Goal: Task Accomplishment & Management: Manage account settings

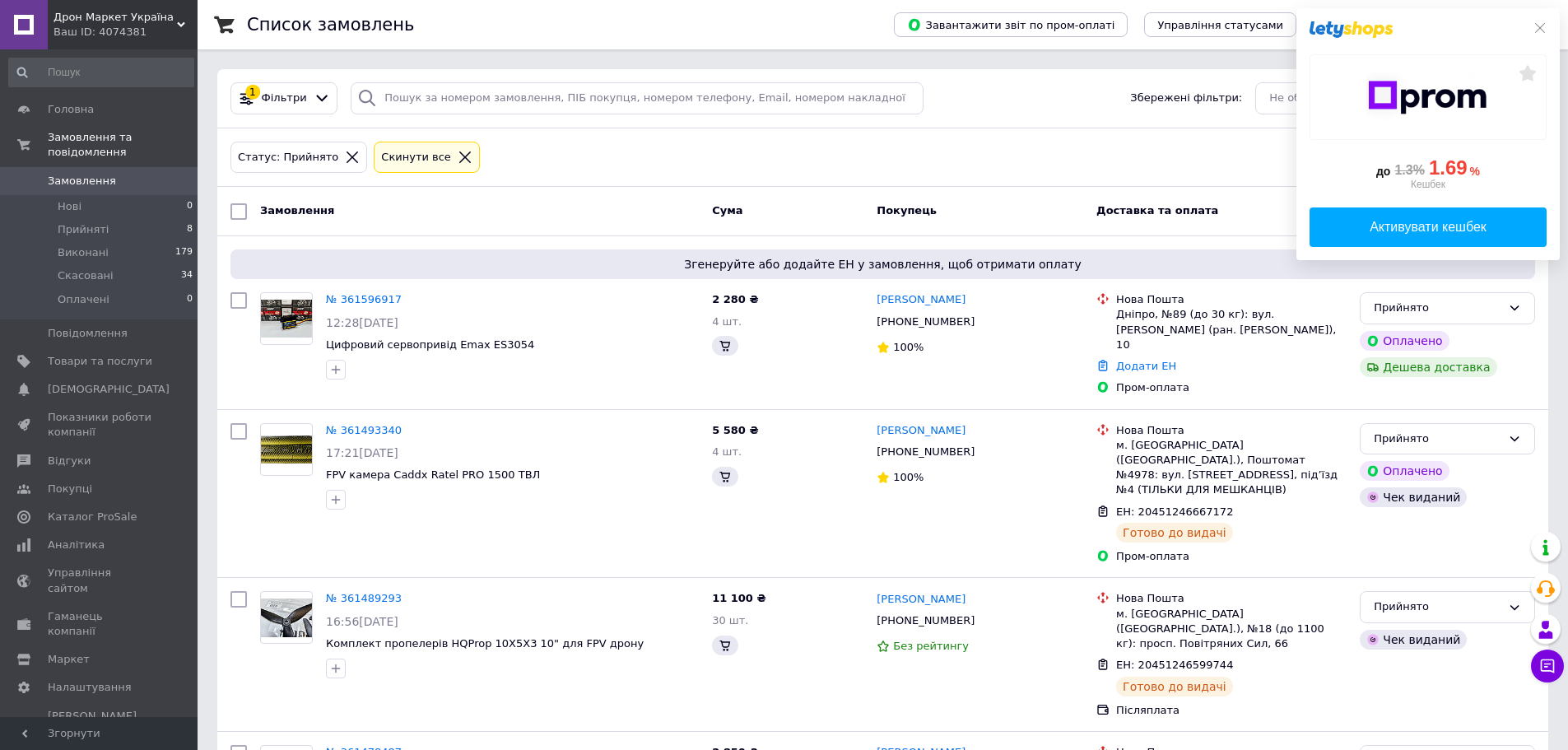
click at [90, 173] on span "Замовлення" at bounding box center [82, 181] width 68 height 15
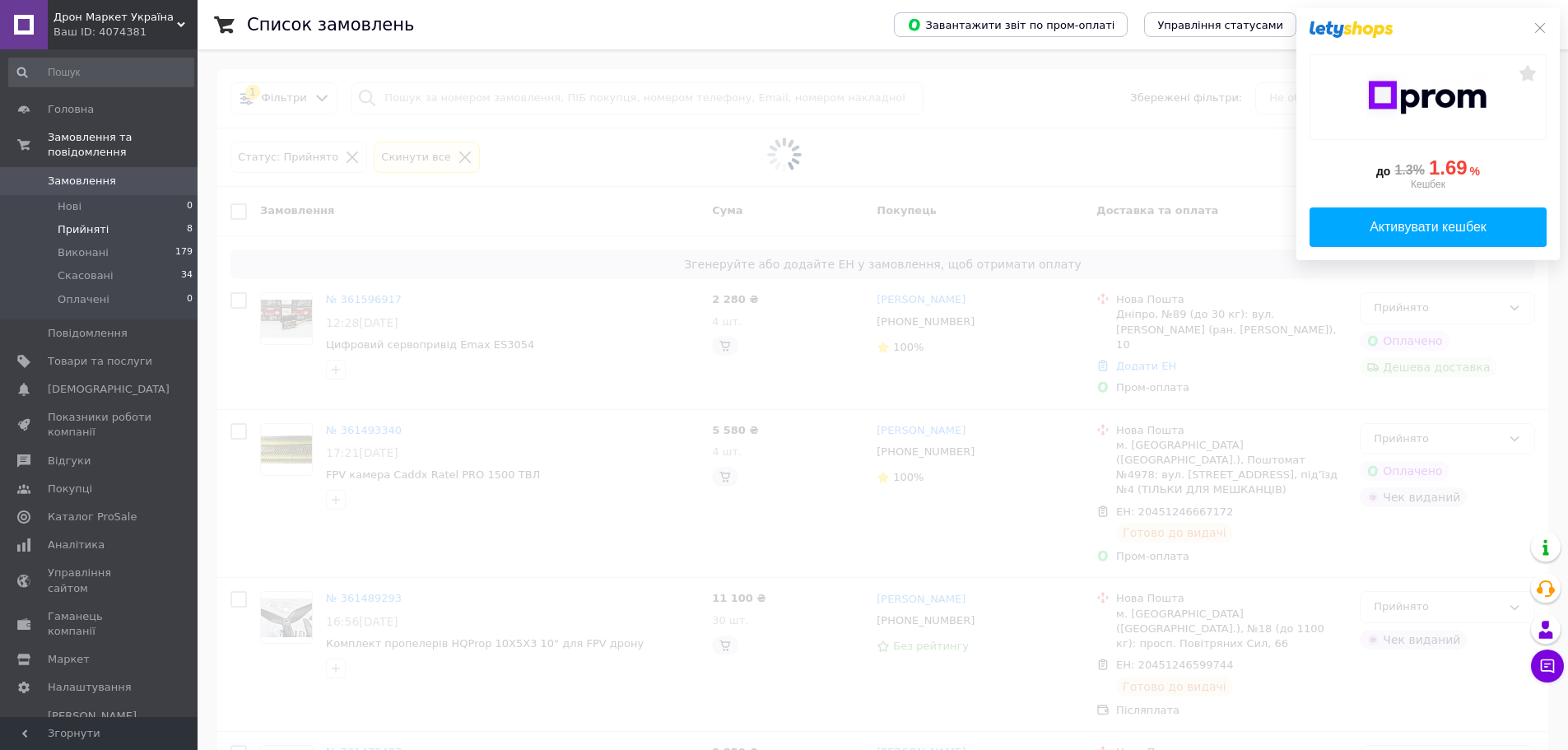
click at [134, 218] on li "Прийняті 8" at bounding box center [101, 229] width 203 height 23
click at [1538, 25] on icon at bounding box center [1539, 28] width 13 height 13
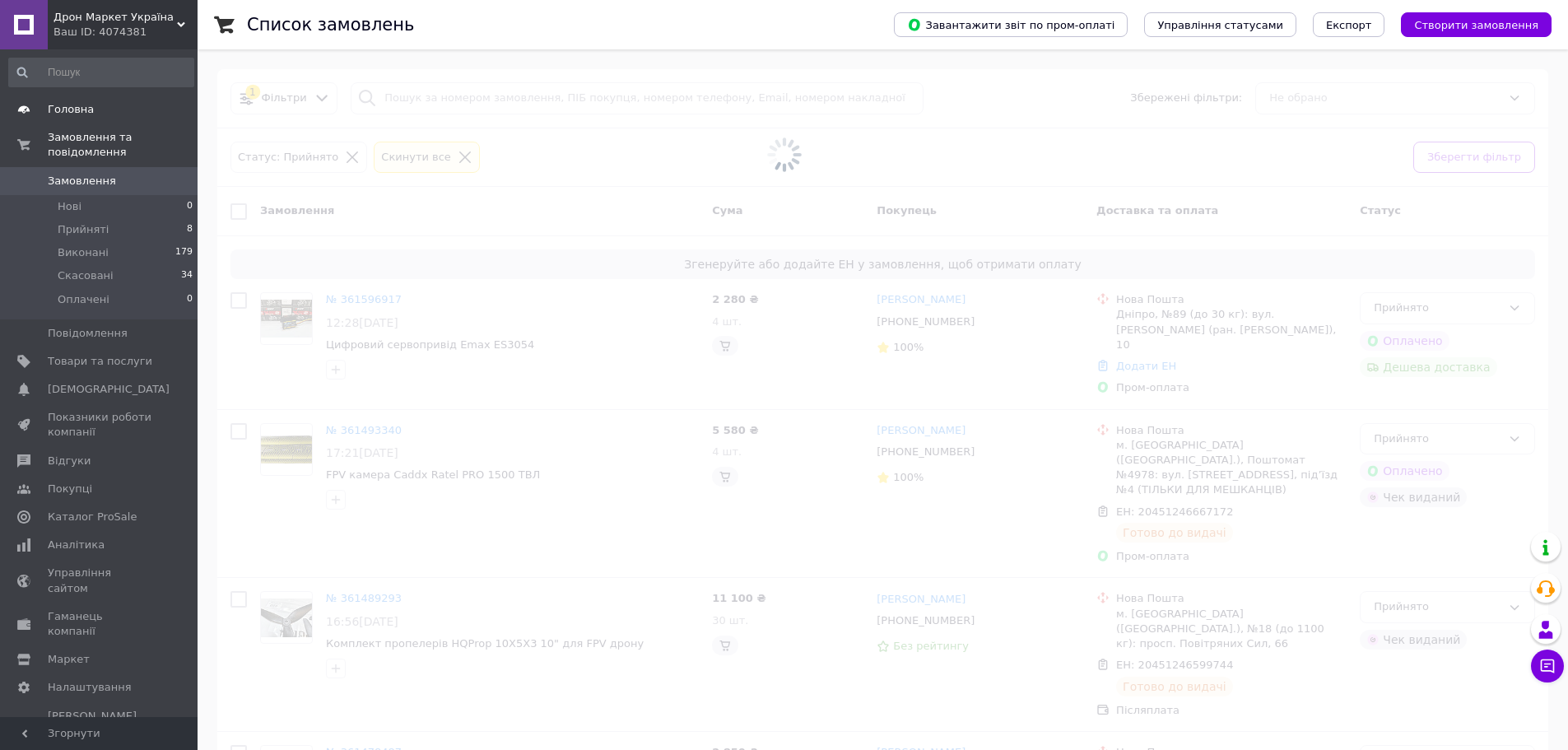
click at [78, 108] on span "Головна" at bounding box center [71, 110] width 46 height 15
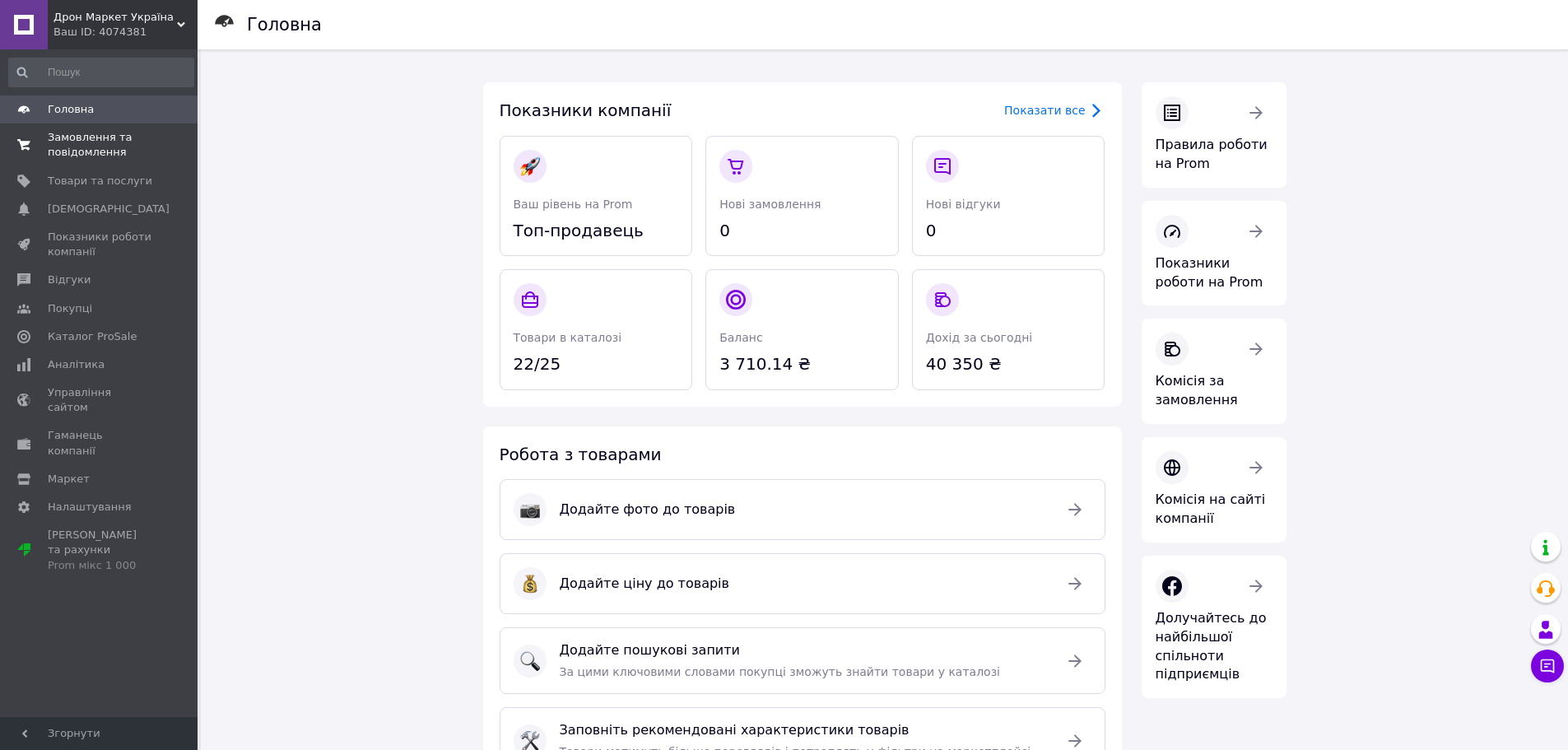
click at [88, 146] on span "Замовлення та повідомлення" at bounding box center [100, 145] width 104 height 30
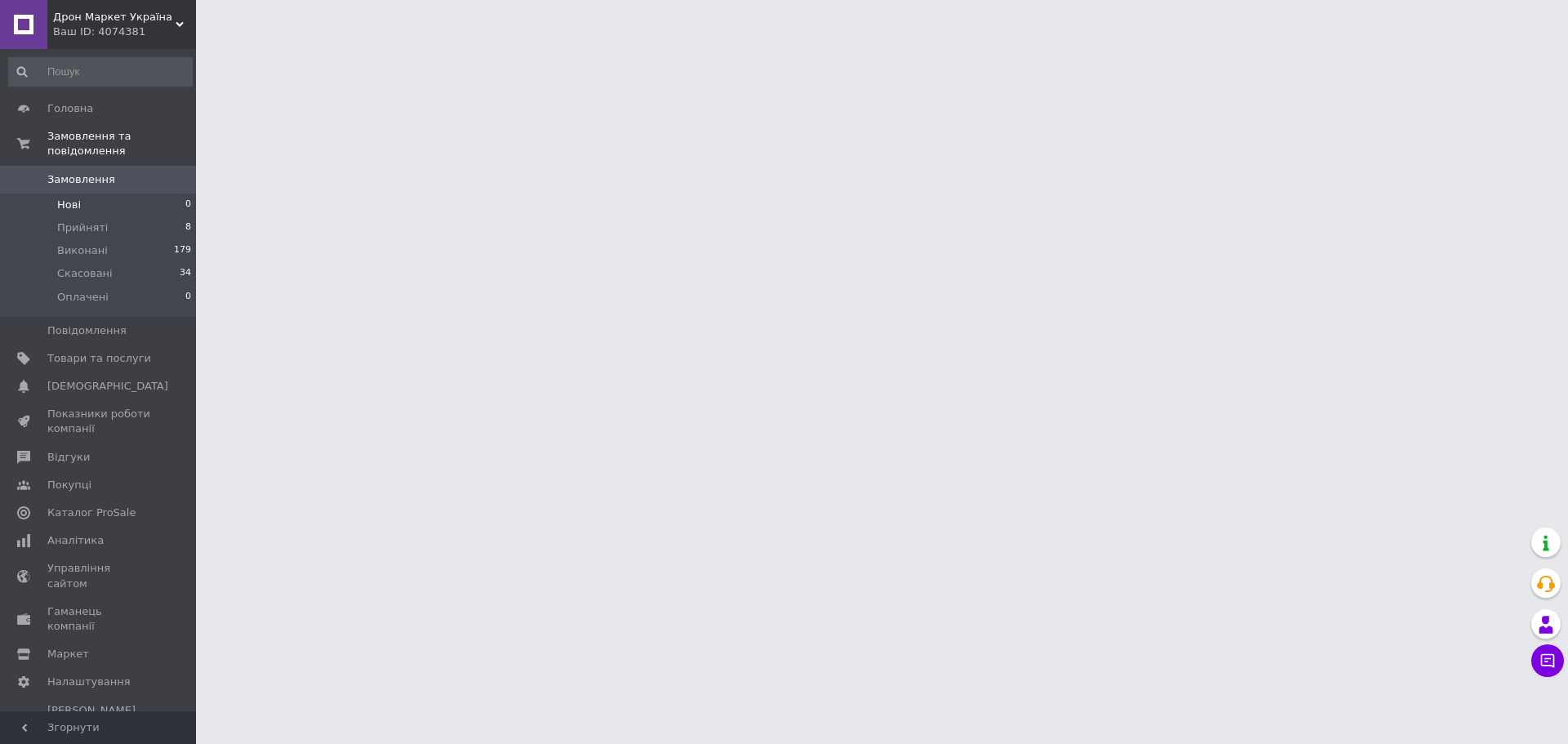
click at [66, 200] on li "Нові 0" at bounding box center [101, 204] width 201 height 23
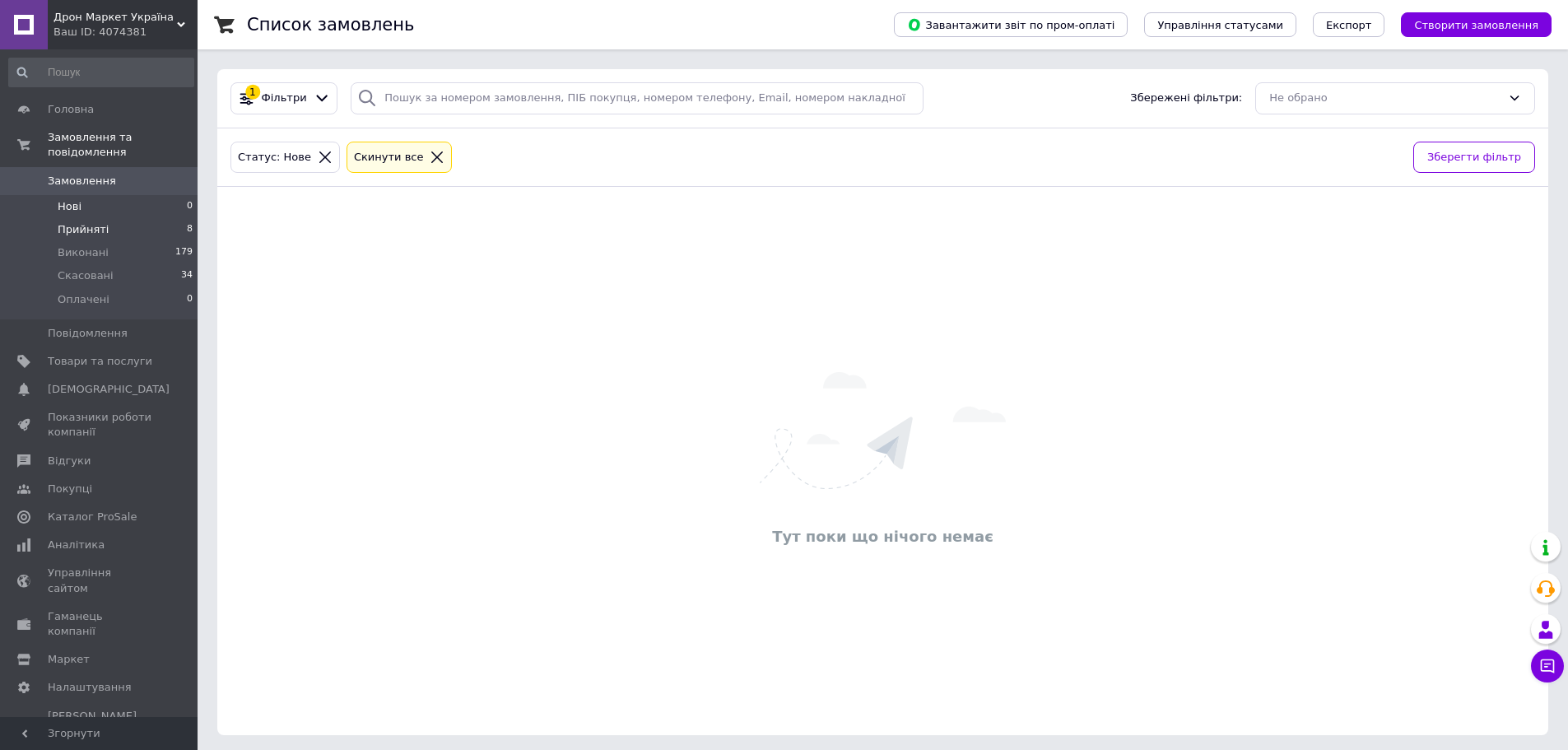
click at [93, 224] on li "Прийняті 8" at bounding box center [101, 229] width 203 height 23
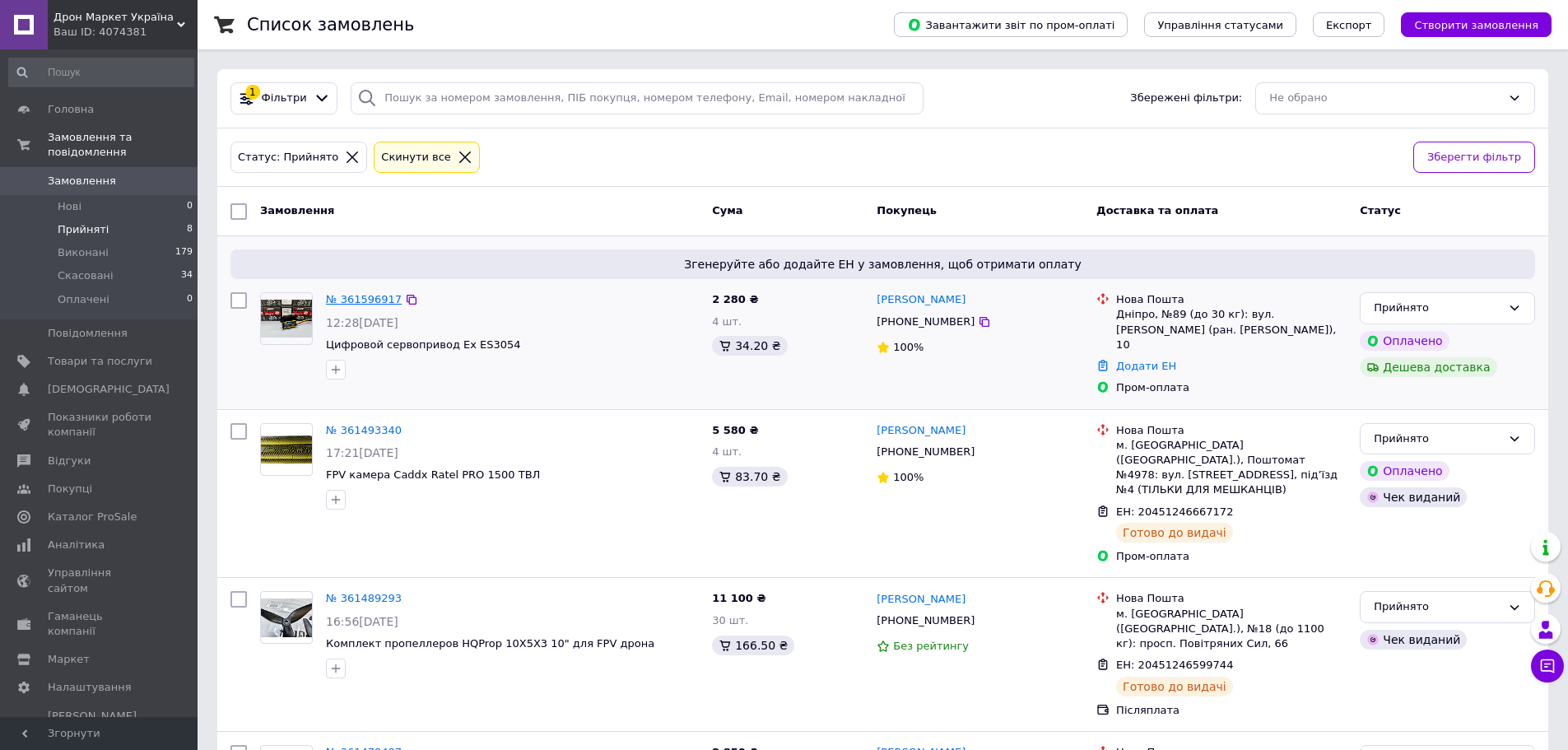
click at [355, 297] on link "№ 361596917" at bounding box center [363, 299] width 76 height 12
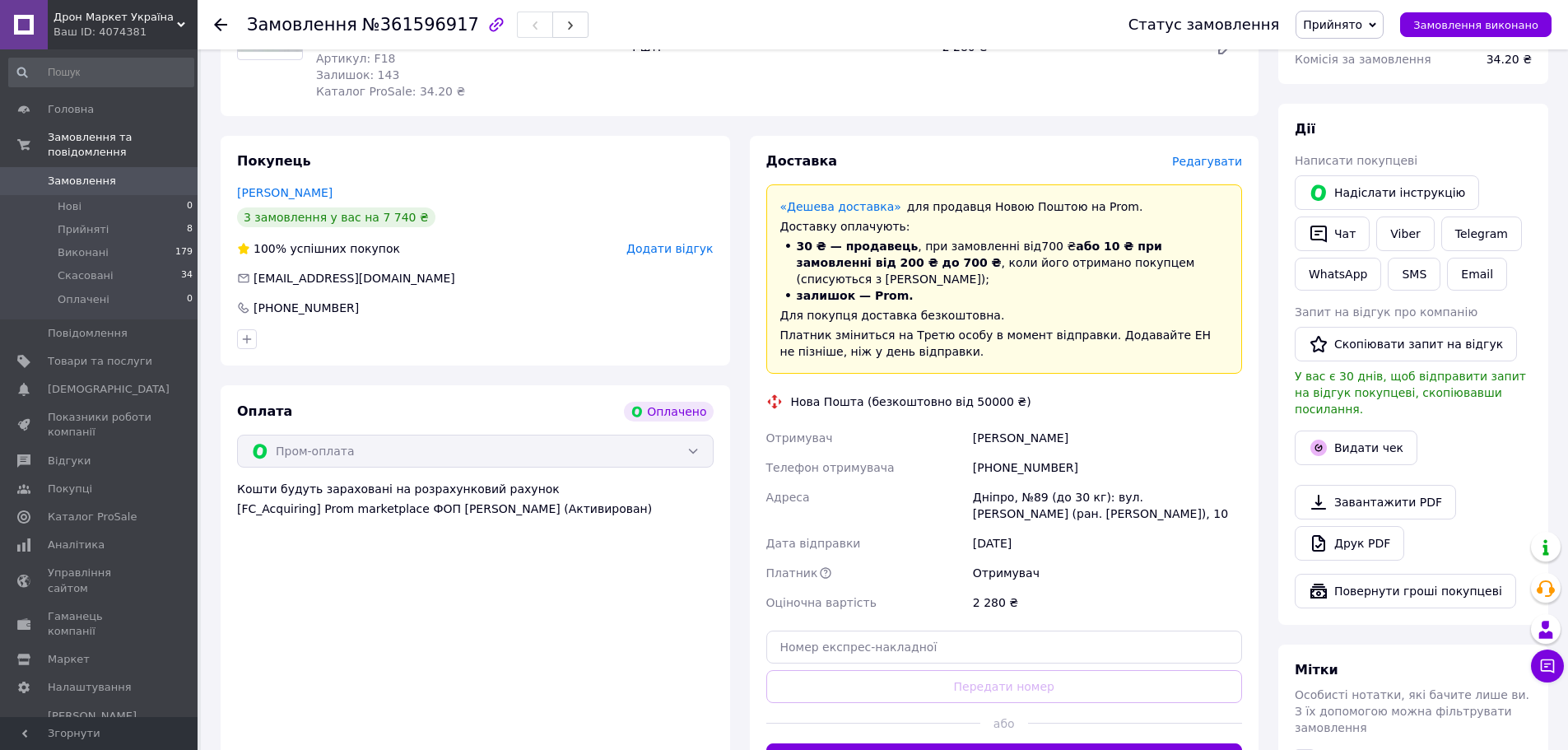
scroll to position [411, 0]
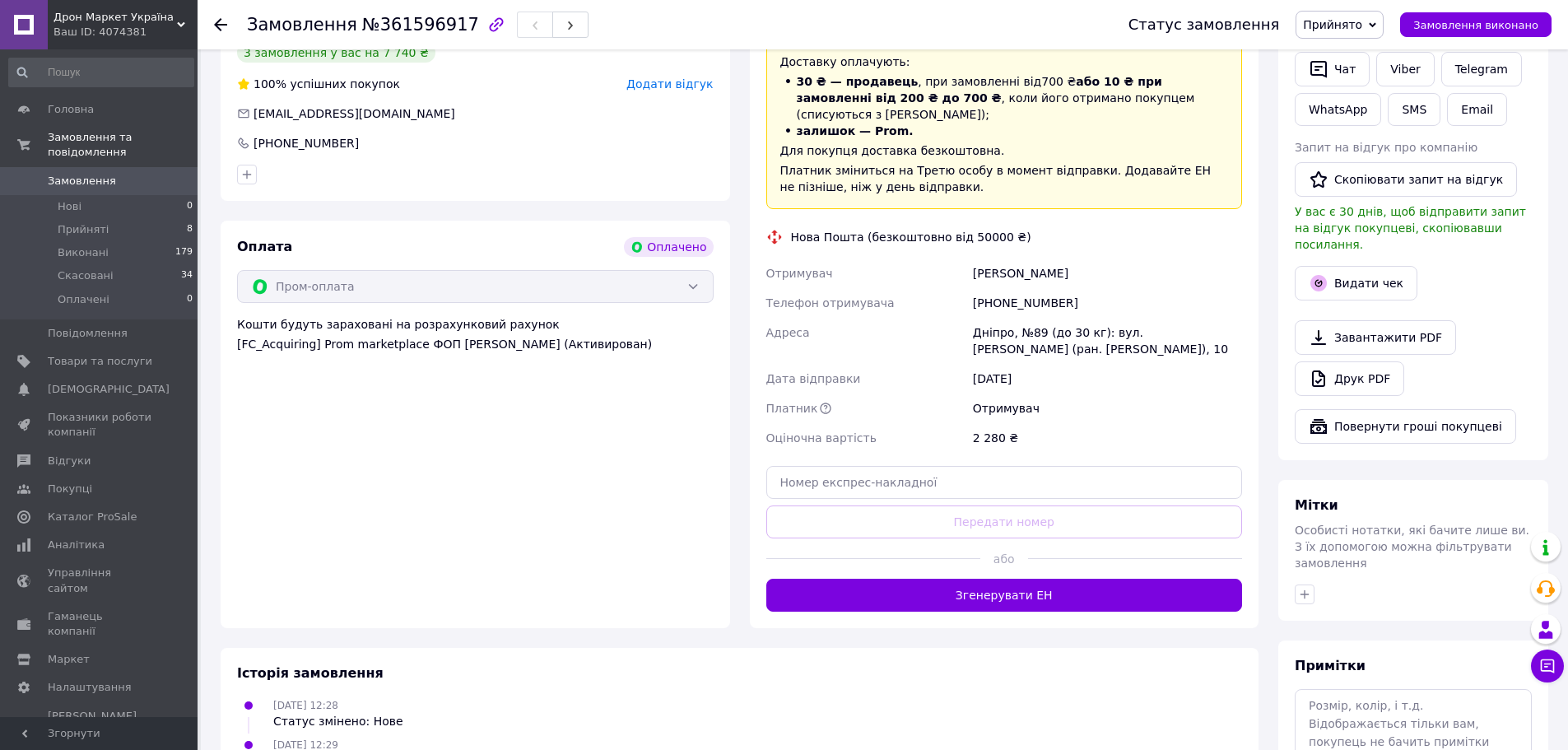
click at [1030, 578] on button "Згенерувати ЕН" at bounding box center [1004, 595] width 477 height 33
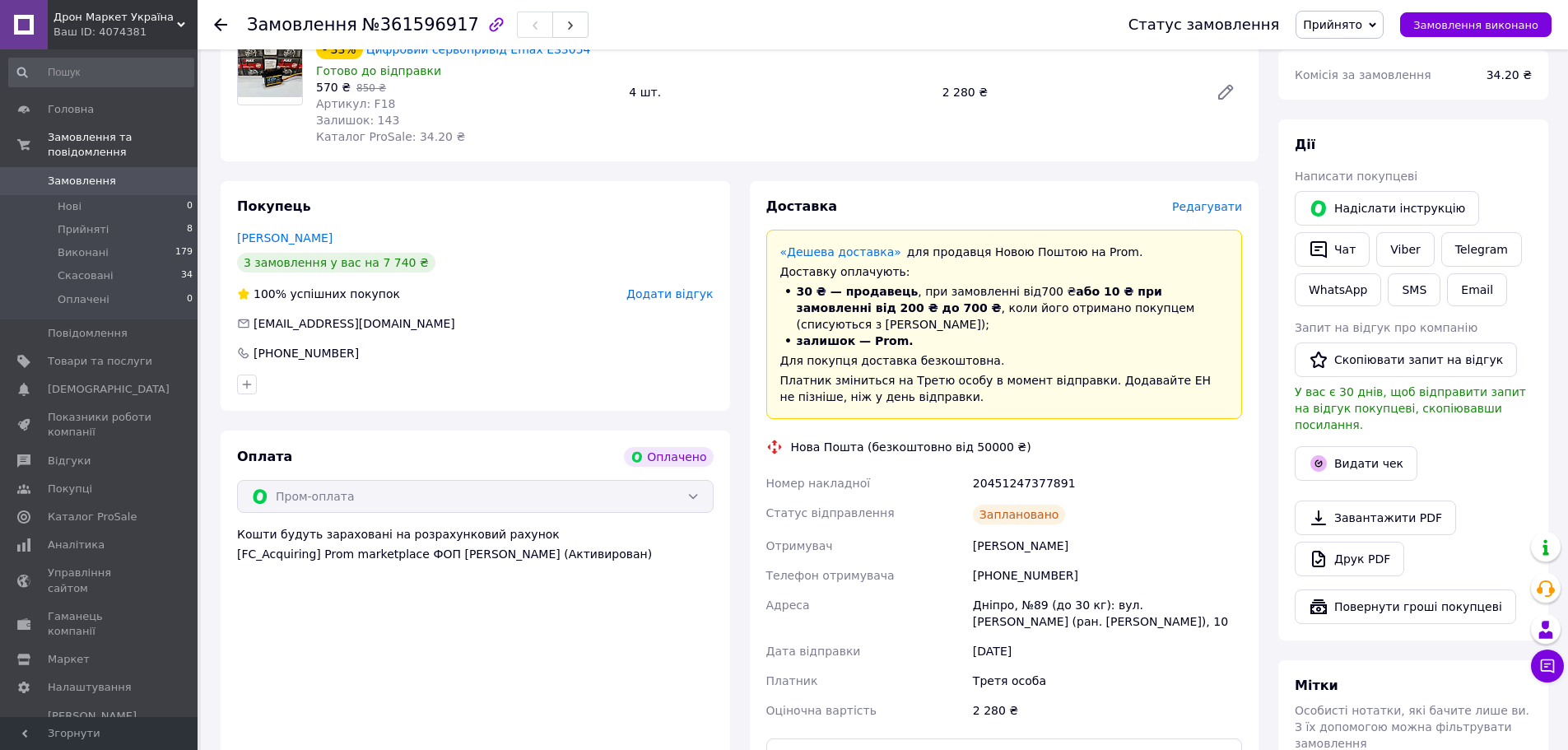
scroll to position [164, 0]
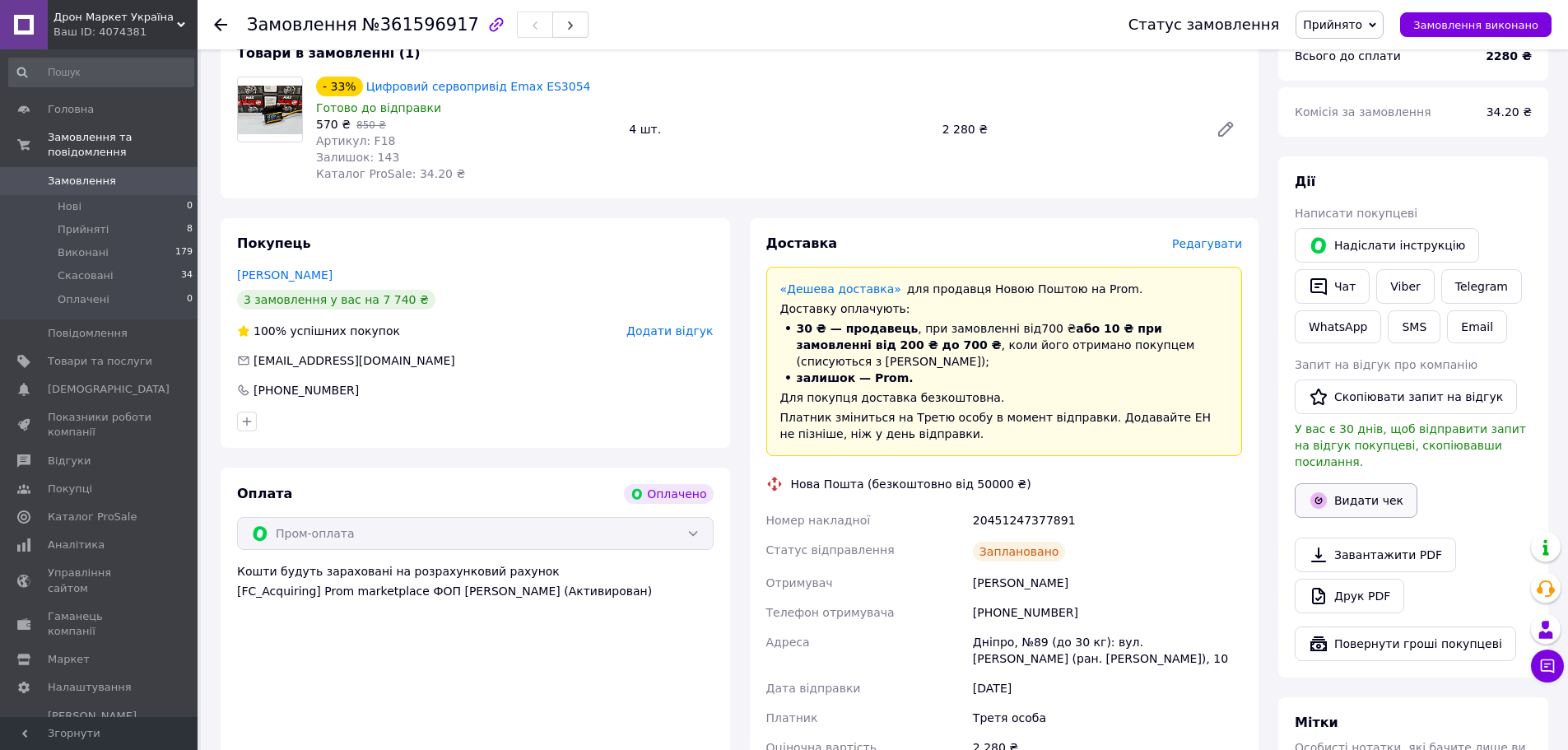
click at [1373, 501] on button "Видати чек" at bounding box center [1356, 500] width 123 height 34
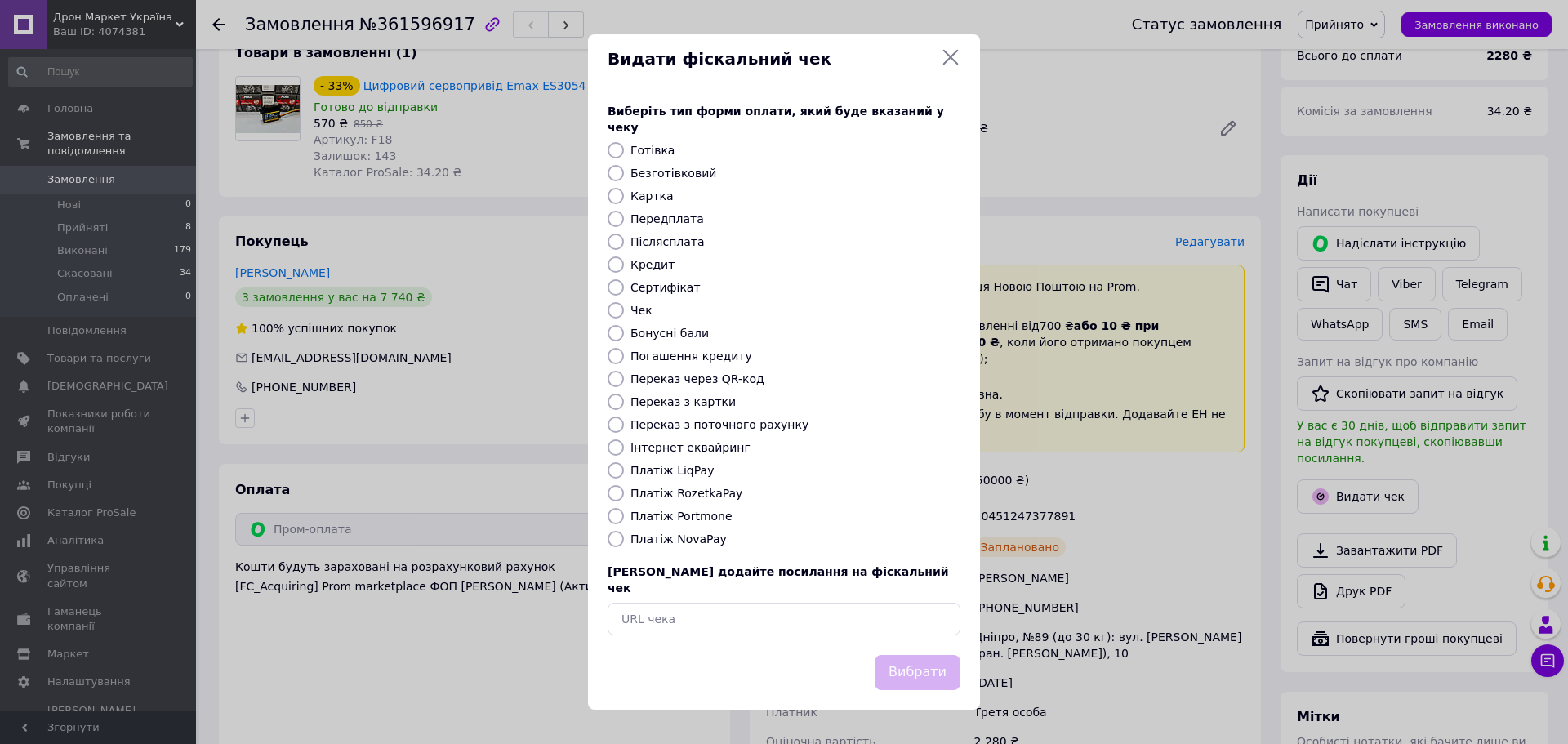
click at [681, 491] on label "Платіж RozetkaPay" at bounding box center [687, 493] width 112 height 13
click at [624, 491] on input "Платіж RozetkaPay" at bounding box center [616, 493] width 16 height 16
radio input "true"
click at [929, 669] on button "Вибрати" at bounding box center [918, 673] width 86 height 35
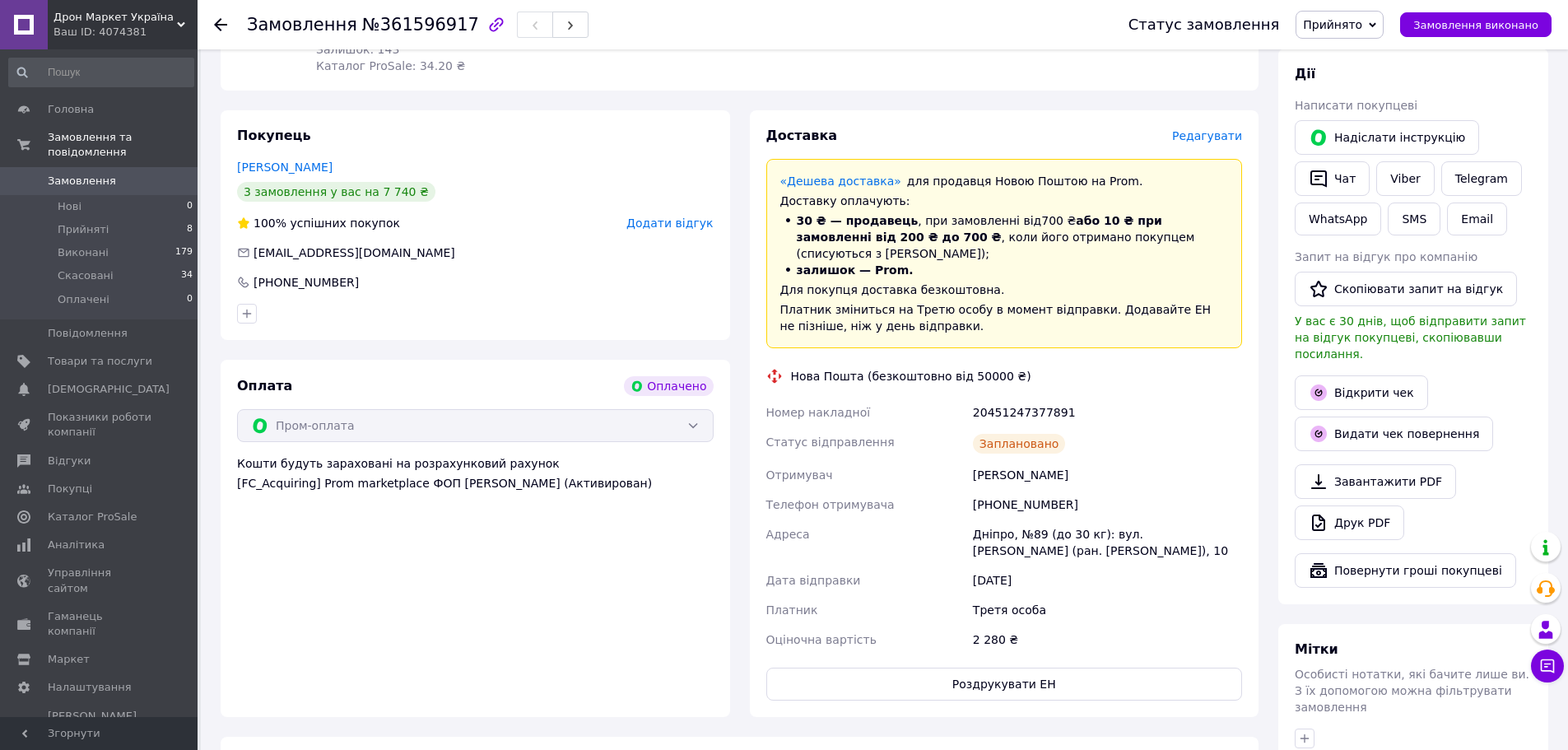
scroll to position [329, 0]
